Goal: Information Seeking & Learning: Learn about a topic

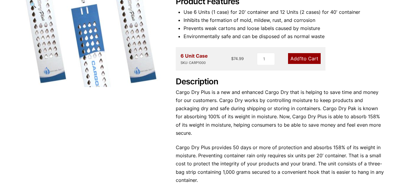
scroll to position [92, 0]
click at [384, 70] on div "Product Features Use 6 Units (1 case) for 20' container and 12 Units (2 cases) …" at bounding box center [280, 118] width 209 height 244
click at [384, 71] on div "Our website has detected that you are using an outdated browser that will preve…" at bounding box center [204, 146] width 409 height 477
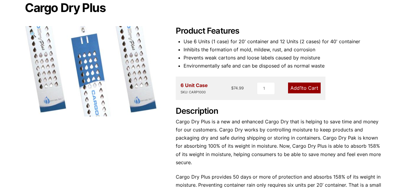
scroll to position [0, 0]
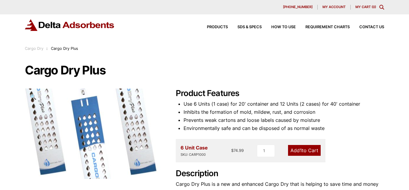
click at [402, 43] on div "Products SDS & SPECS How to Use Requirement Charts Contact Us" at bounding box center [204, 29] width 409 height 31
click at [218, 26] on span "Products" at bounding box center [217, 27] width 21 height 4
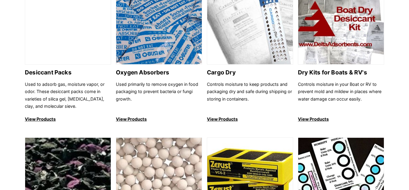
scroll to position [419, 0]
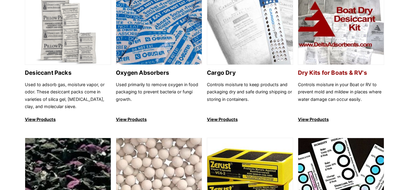
click at [364, 75] on h2 "Dry Kits for Boats & RV's" at bounding box center [341, 72] width 86 height 7
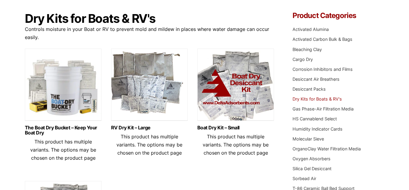
scroll to position [52, 0]
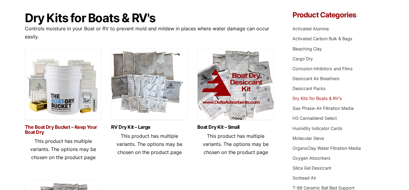
click at [38, 127] on link "The Boat Dry Bucket – Keep Your Boat Dry" at bounding box center [63, 129] width 77 height 10
click at [123, 129] on link "RV Dry Kit – Large" at bounding box center [149, 126] width 77 height 5
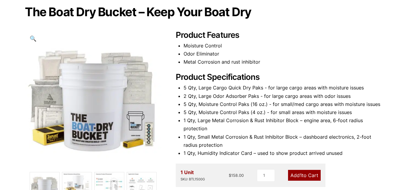
scroll to position [59, 0]
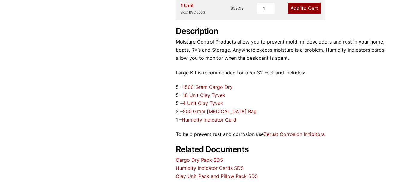
scroll to position [210, 0]
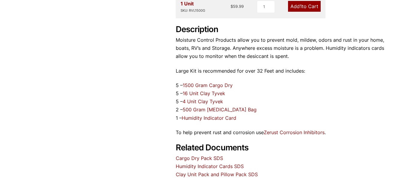
click at [319, 131] on link "Zerust Corrosion Inhibitors" at bounding box center [294, 132] width 61 height 6
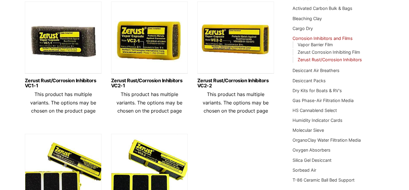
scroll to position [82, 0]
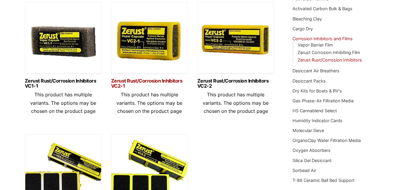
click at [116, 79] on link "Zerust Rust/Corrosion Inhibitors VC2-1" at bounding box center [149, 83] width 77 height 10
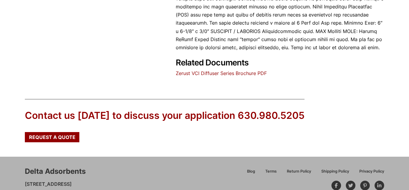
scroll to position [332, 0]
